Goal: Information Seeking & Learning: Learn about a topic

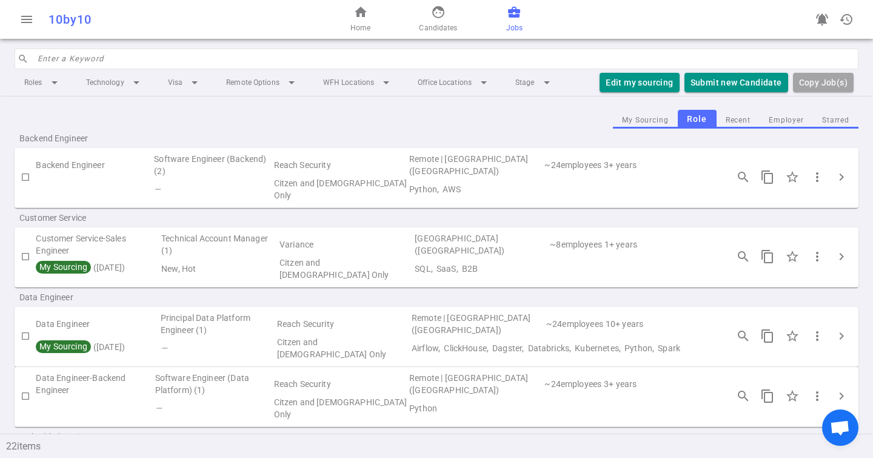
click at [73, 62] on input "search" at bounding box center [445, 58] width 814 height 19
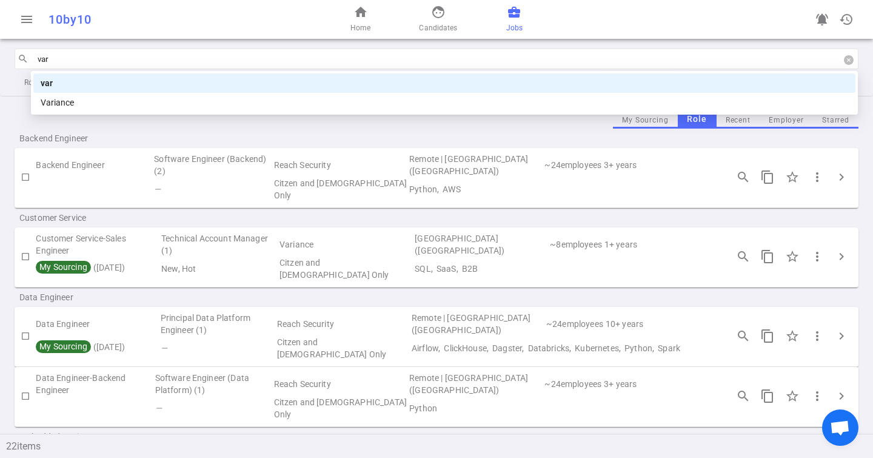
type input "vari"
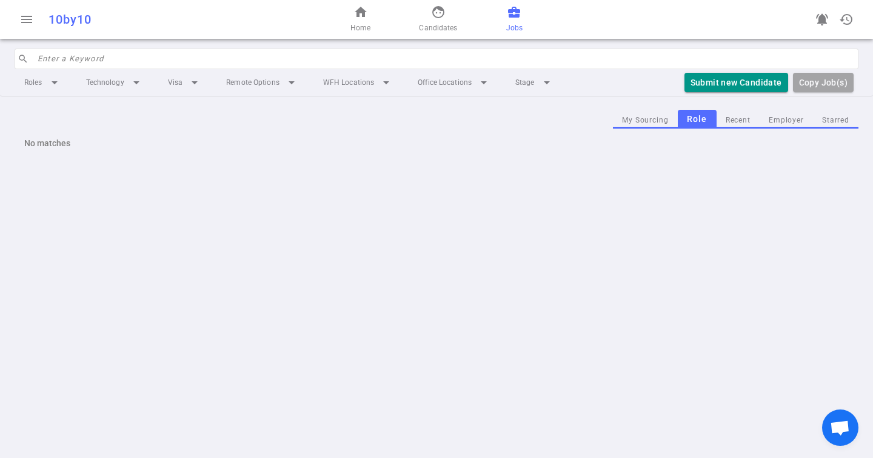
click at [96, 56] on input "search" at bounding box center [445, 58] width 814 height 19
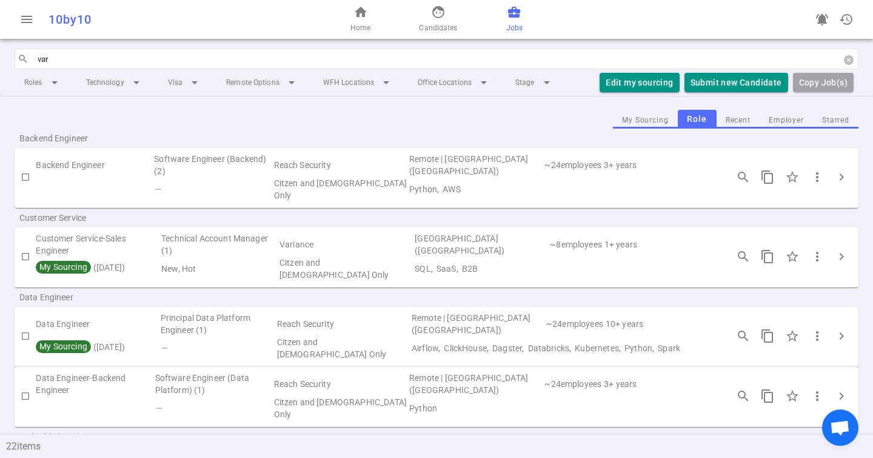
type input "vari"
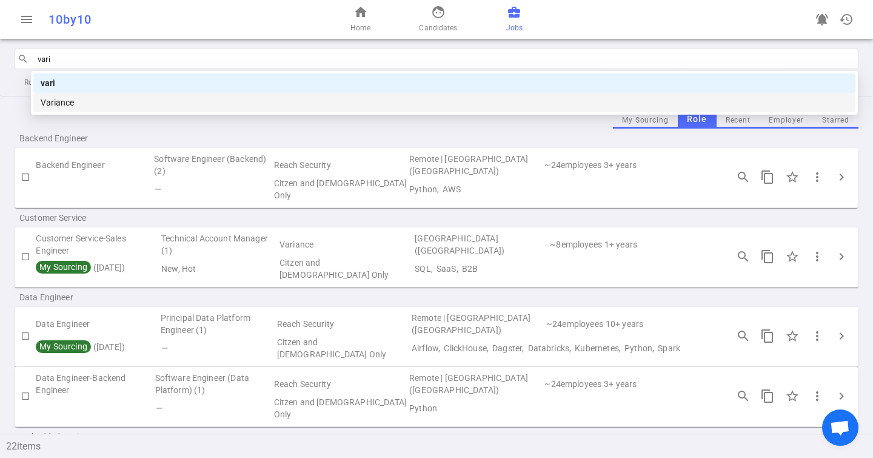
click at [109, 99] on div "Variance" at bounding box center [444, 102] width 807 height 13
